Goal: Navigation & Orientation: Find specific page/section

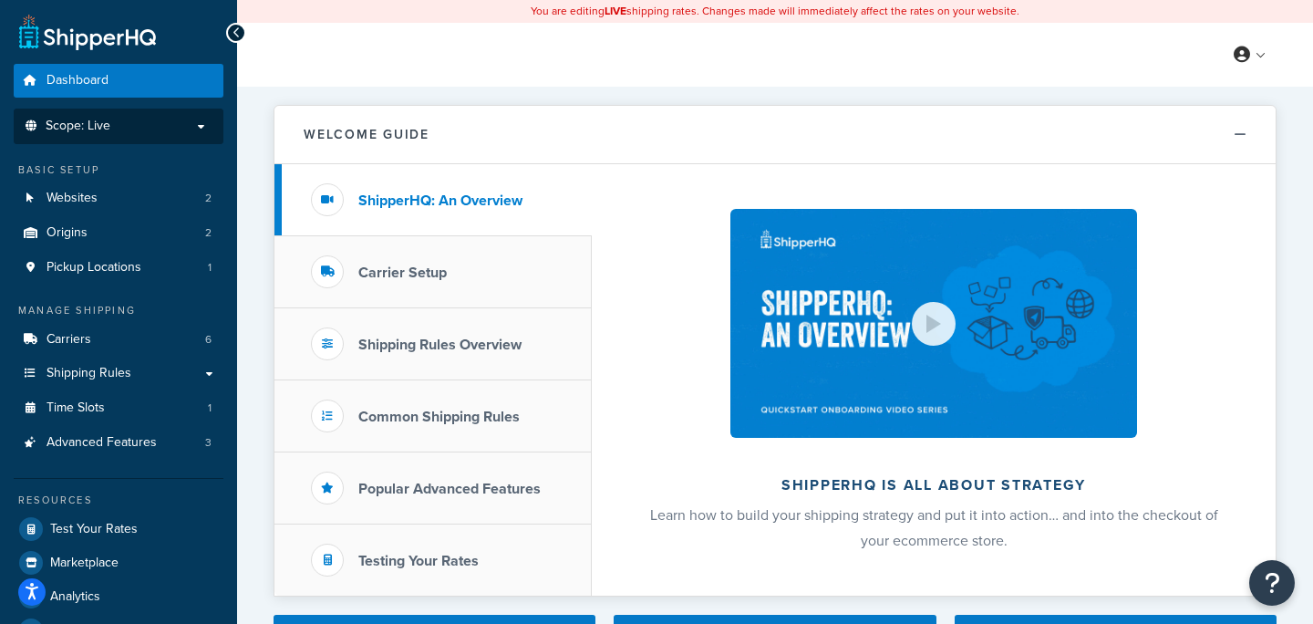
click at [170, 130] on p "Scope: Live" at bounding box center [118, 127] width 193 height 16
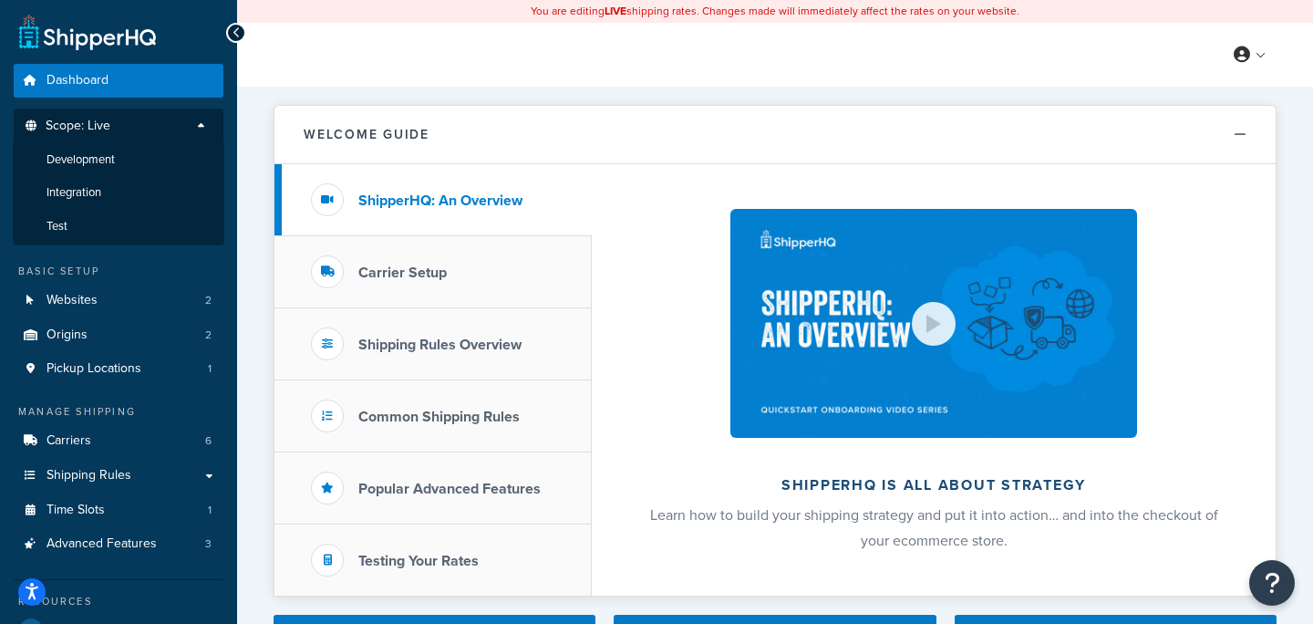
click at [99, 301] on link "Websites 2" at bounding box center [119, 301] width 210 height 34
